Goal: Transaction & Acquisition: Book appointment/travel/reservation

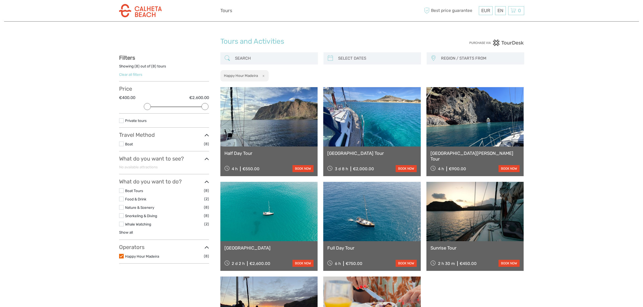
select select
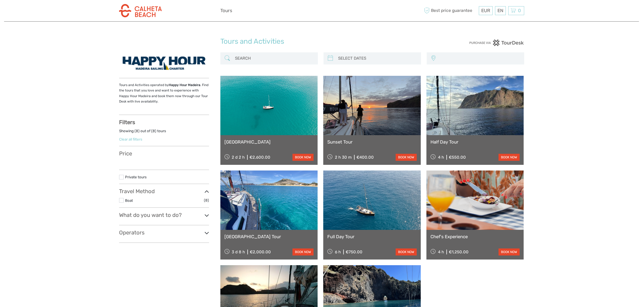
select select
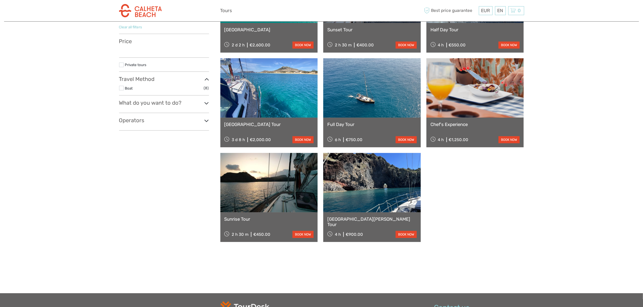
scroll to position [129, 0]
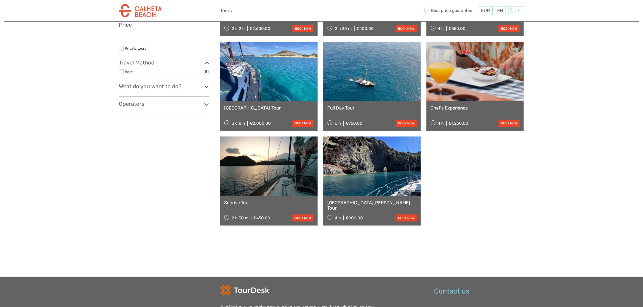
select select
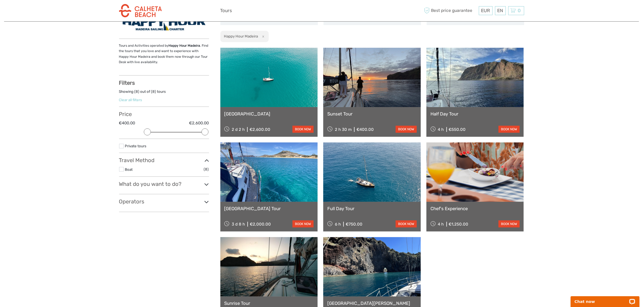
scroll to position [28, 0]
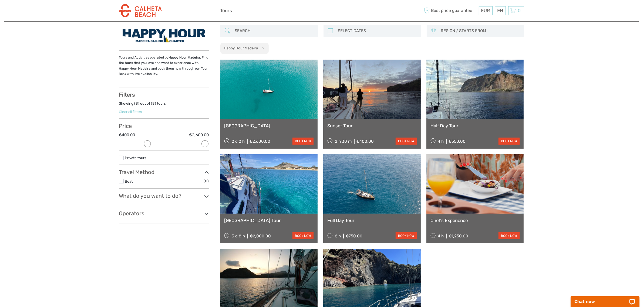
click at [207, 212] on icon at bounding box center [206, 213] width 5 height 7
click at [120, 224] on label at bounding box center [121, 223] width 5 height 5
click at [0, 0] on input "checkbox" at bounding box center [0, 0] width 0 height 0
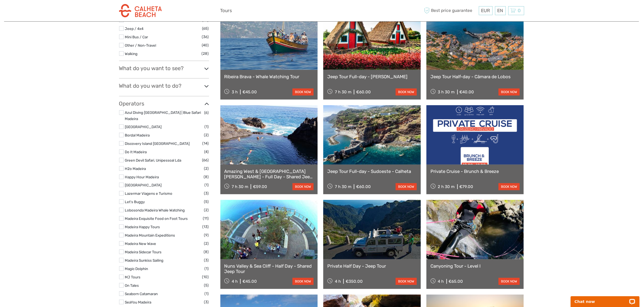
scroll to position [165, 0]
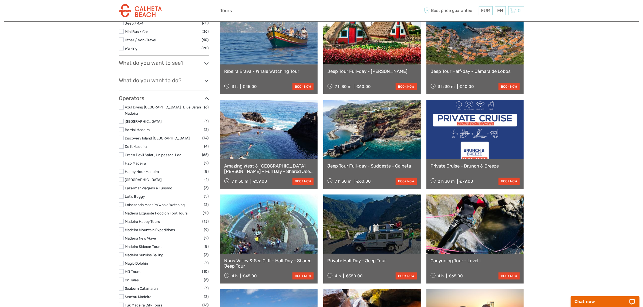
click at [122, 269] on label at bounding box center [121, 271] width 5 height 5
click at [0, 0] on input "checkbox" at bounding box center [0, 0] width 0 height 0
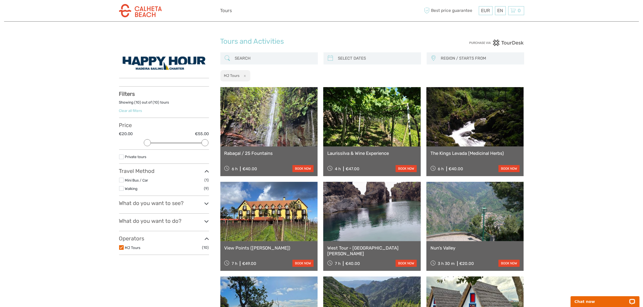
click at [121, 248] on label at bounding box center [121, 247] width 5 height 5
click at [0, 0] on input "checkbox" at bounding box center [0, 0] width 0 height 0
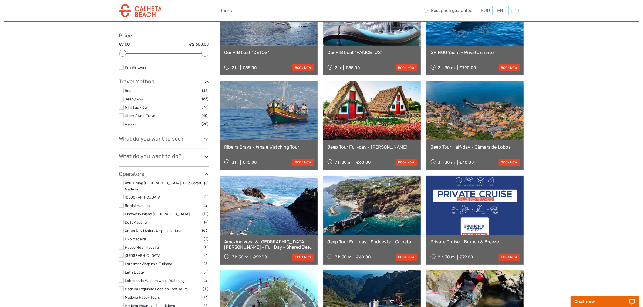
scroll to position [64, 0]
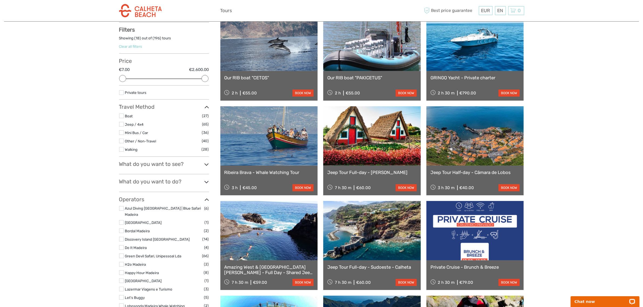
click at [205, 164] on icon at bounding box center [206, 164] width 5 height 7
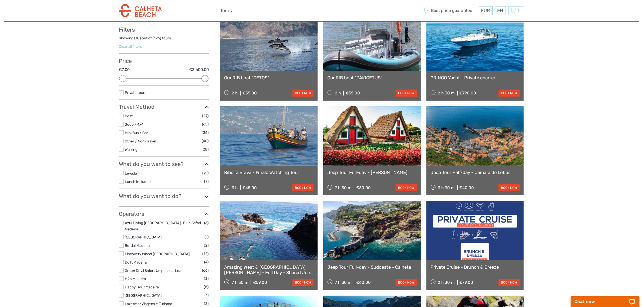
click at [203, 165] on h3 "What do you want to see?" at bounding box center [164, 164] width 90 height 6
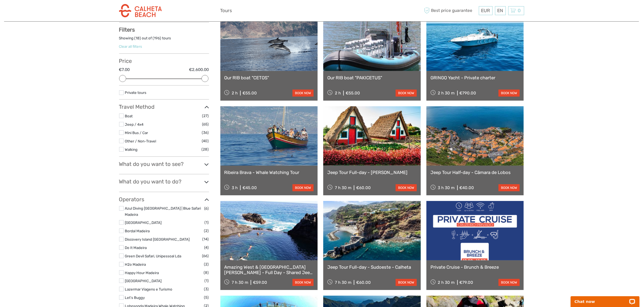
click at [121, 134] on label at bounding box center [121, 132] width 5 height 5
click at [0, 0] on input "checkbox" at bounding box center [0, 0] width 0 height 0
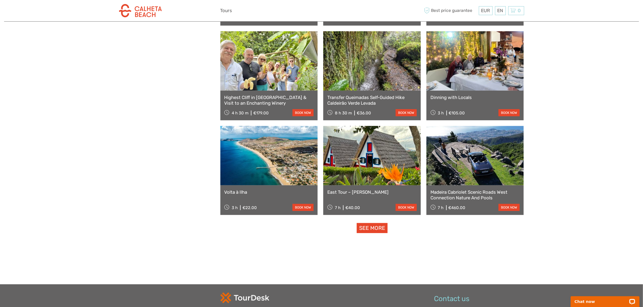
scroll to position [435, 0]
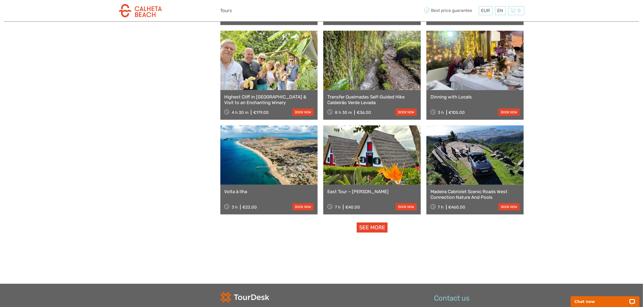
click at [373, 228] on link "See more" at bounding box center [372, 228] width 31 height 10
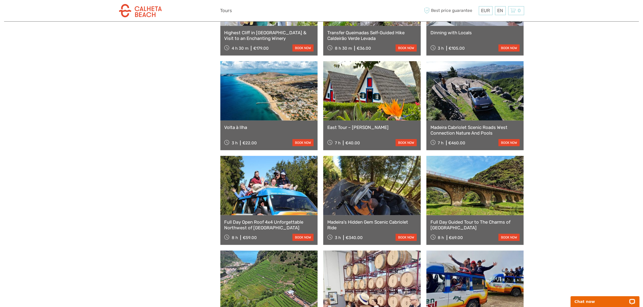
scroll to position [402, 0]
